Goal: Information Seeking & Learning: Find contact information

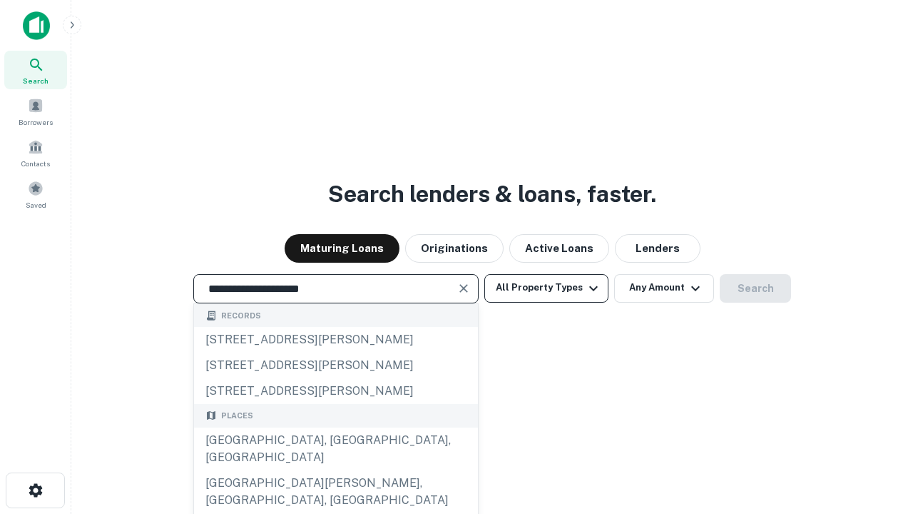
click at [335, 470] on div "Santa Monica, CA, USA" at bounding box center [336, 448] width 284 height 43
click at [547, 288] on button "All Property Types" at bounding box center [546, 288] width 124 height 29
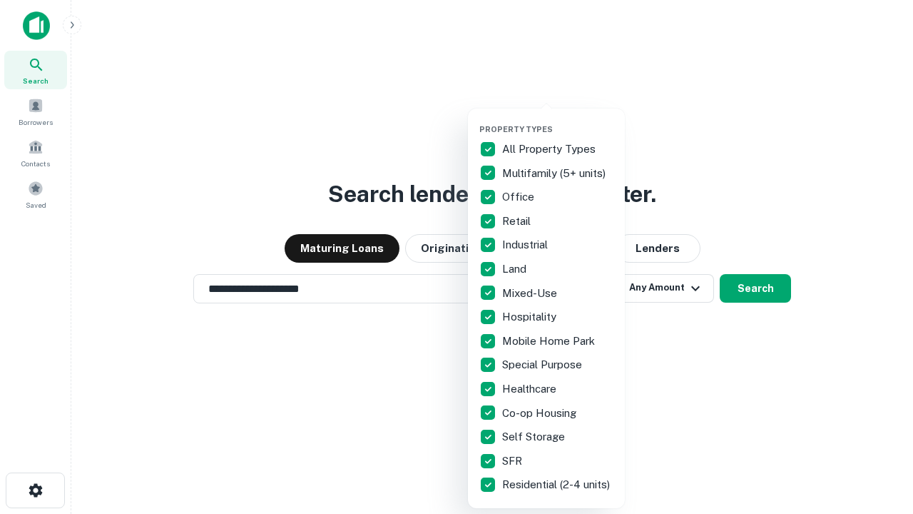
type input "**********"
click at [558, 120] on button "button" at bounding box center [557, 120] width 157 height 1
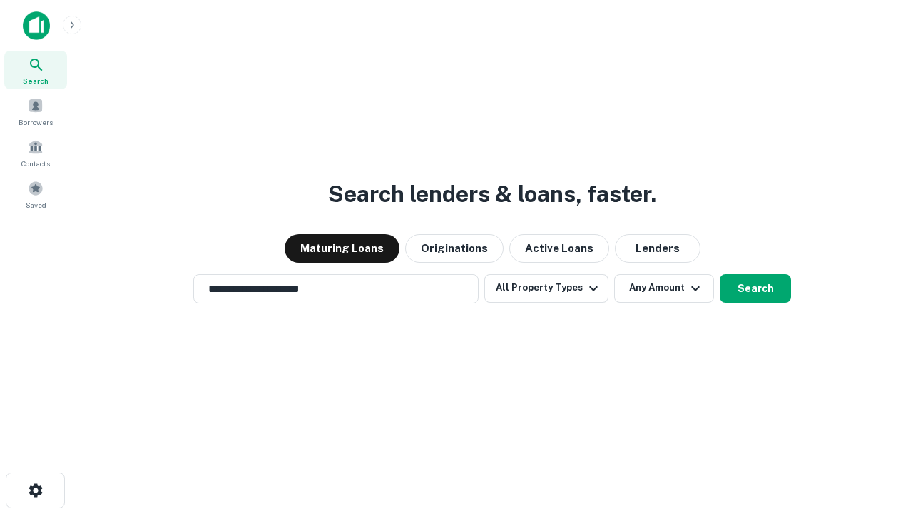
scroll to position [22, 0]
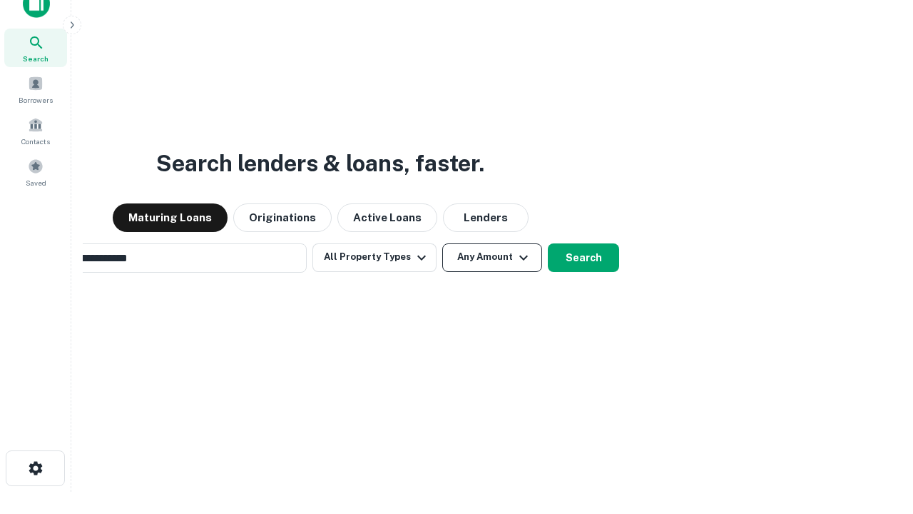
click at [442, 243] on button "Any Amount" at bounding box center [492, 257] width 100 height 29
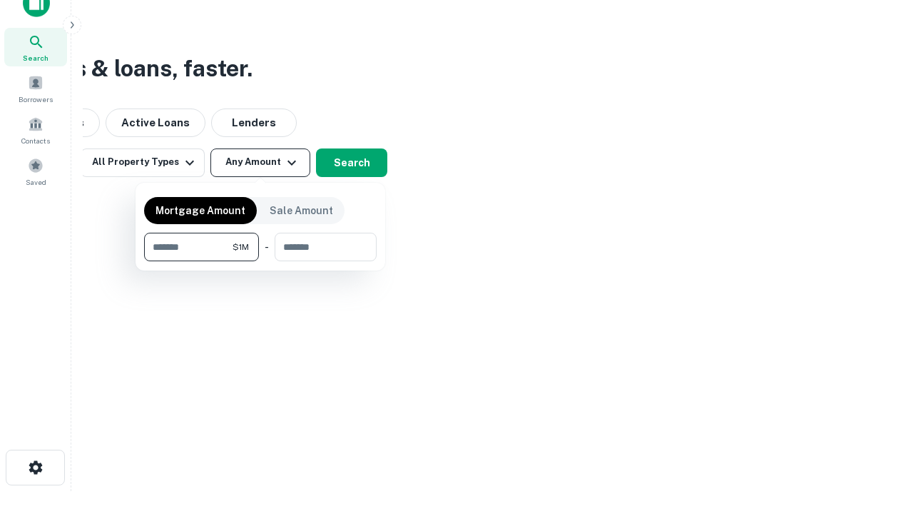
type input "*******"
click at [260, 261] on button "button" at bounding box center [260, 261] width 233 height 1
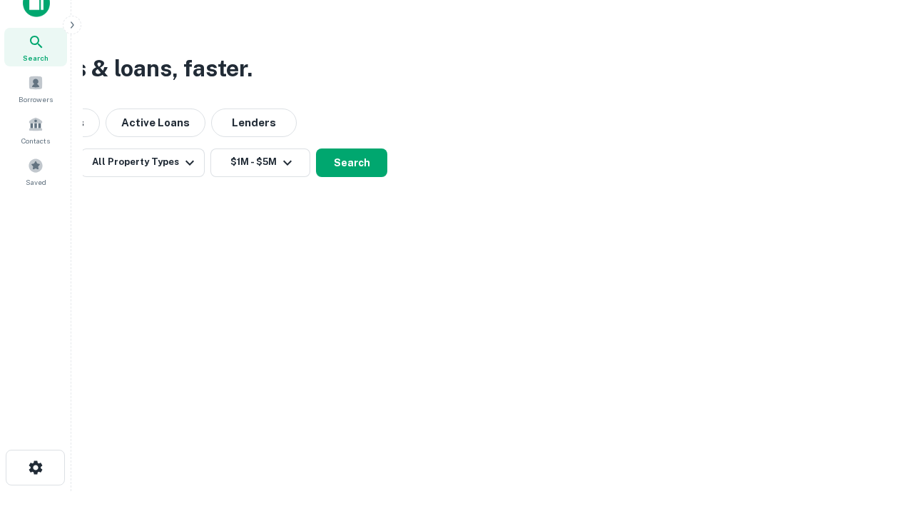
scroll to position [9, 263]
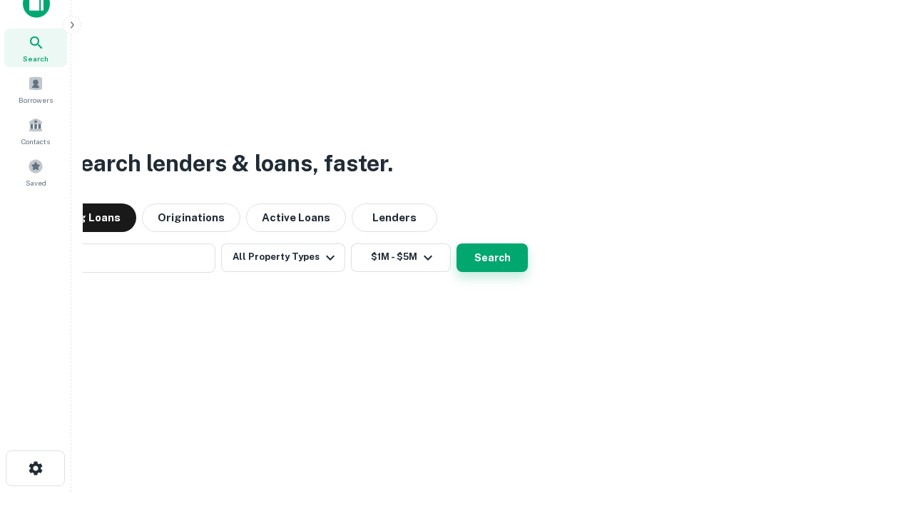
click at [457, 243] on button "Search" at bounding box center [492, 257] width 71 height 29
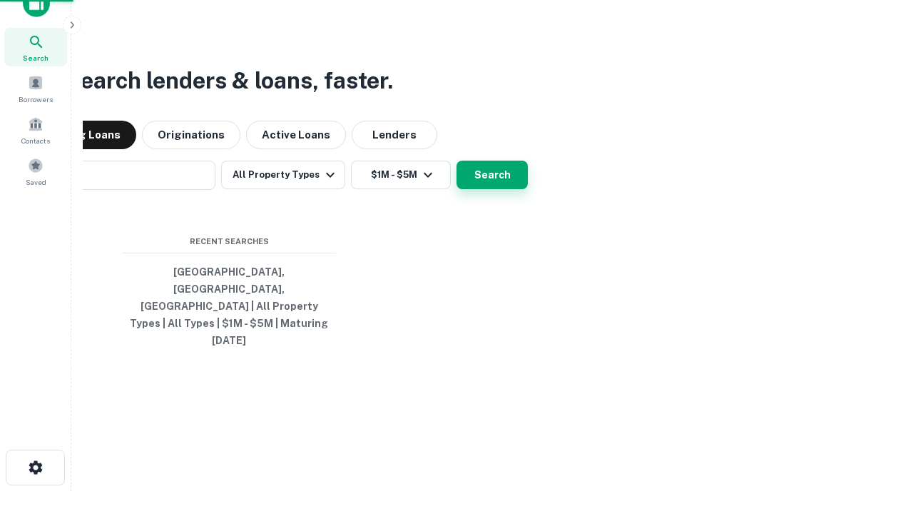
scroll to position [38, 404]
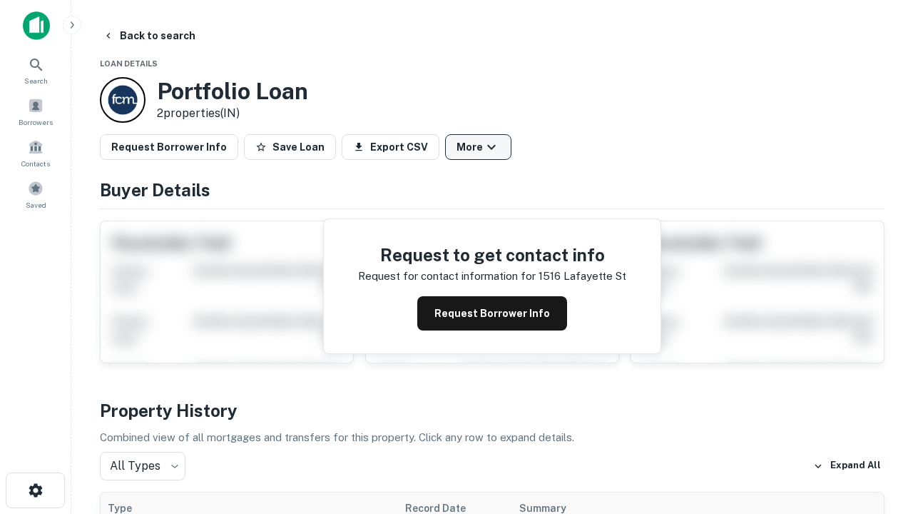
click at [478, 147] on button "More" at bounding box center [478, 147] width 66 height 26
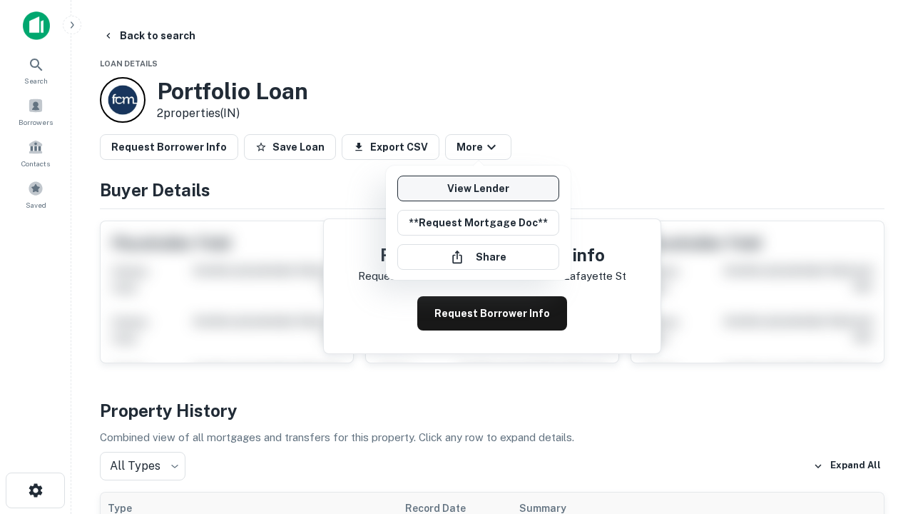
click at [478, 188] on link "View Lender" at bounding box center [478, 189] width 162 height 26
